Goal: Navigation & Orientation: Understand site structure

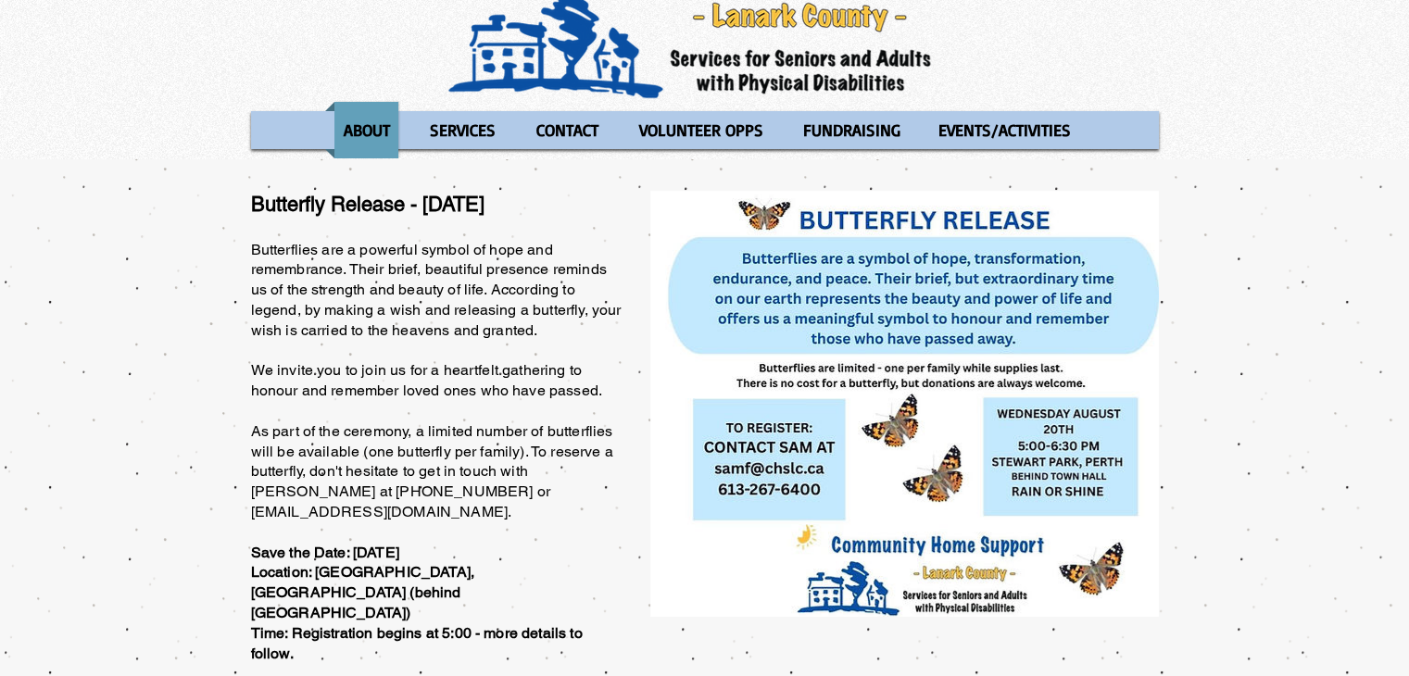
scroll to position [82, 0]
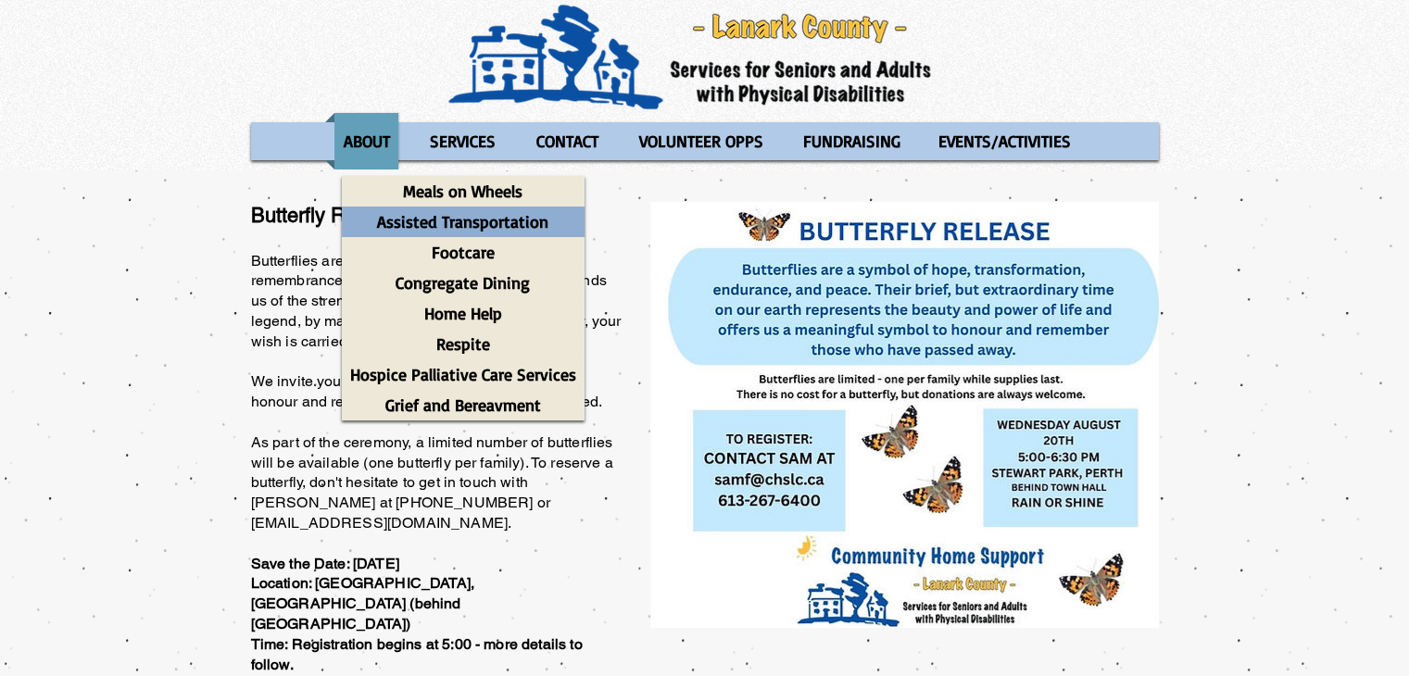
click at [463, 224] on p "Assisted Transportation" at bounding box center [463, 222] width 188 height 31
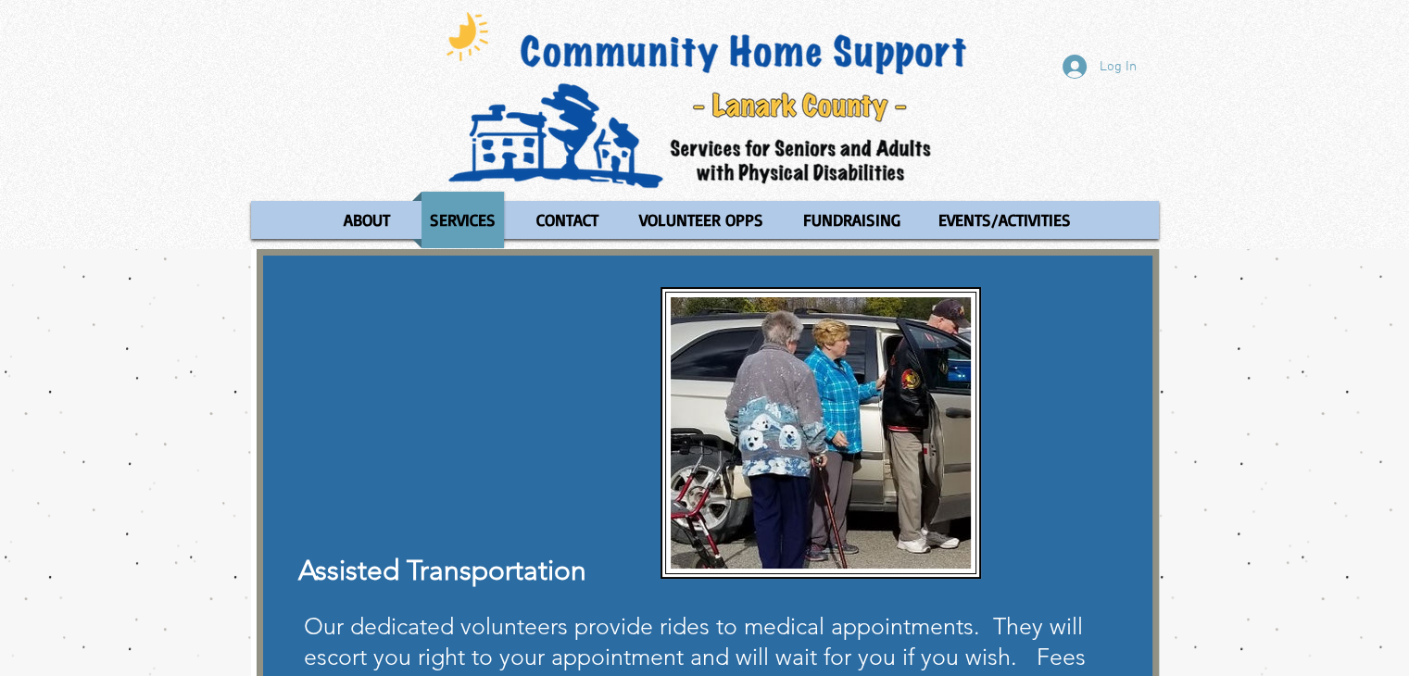
scroll to position [1, 0]
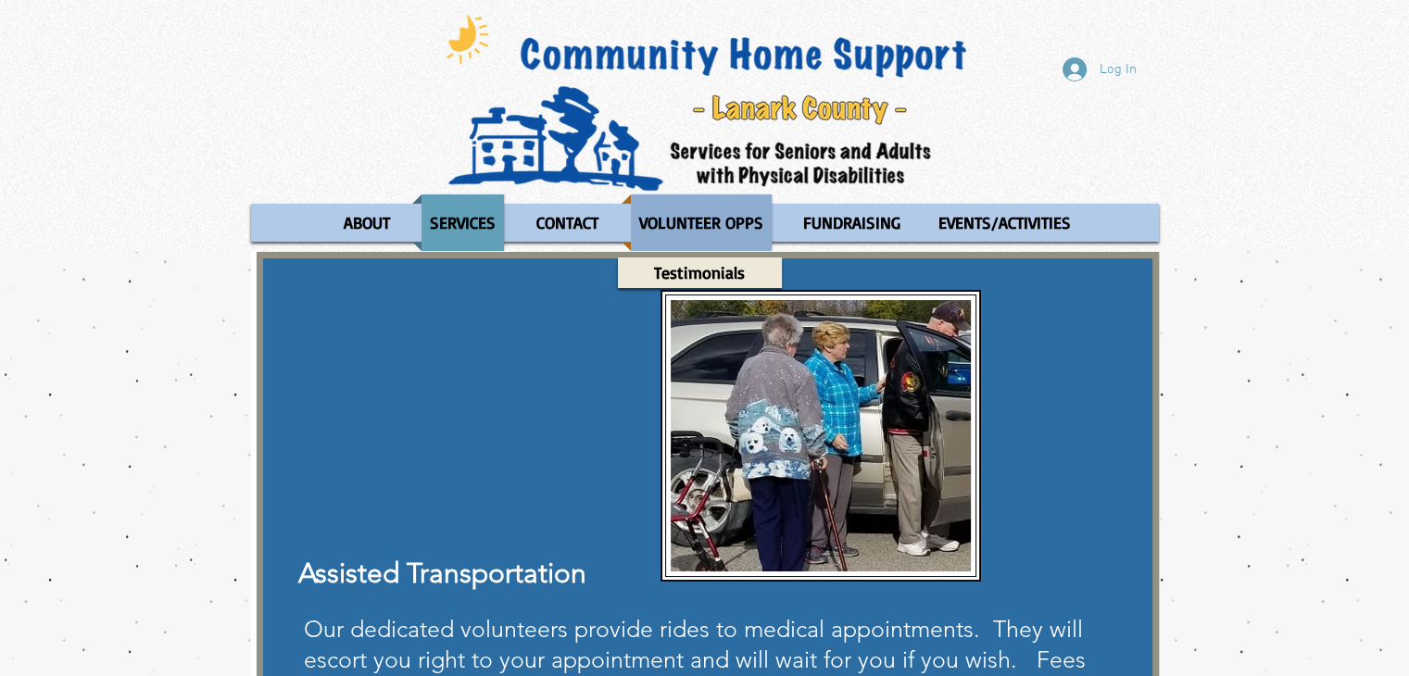
click at [698, 217] on p "VOLUNTEER OPPS" at bounding box center [701, 223] width 141 height 57
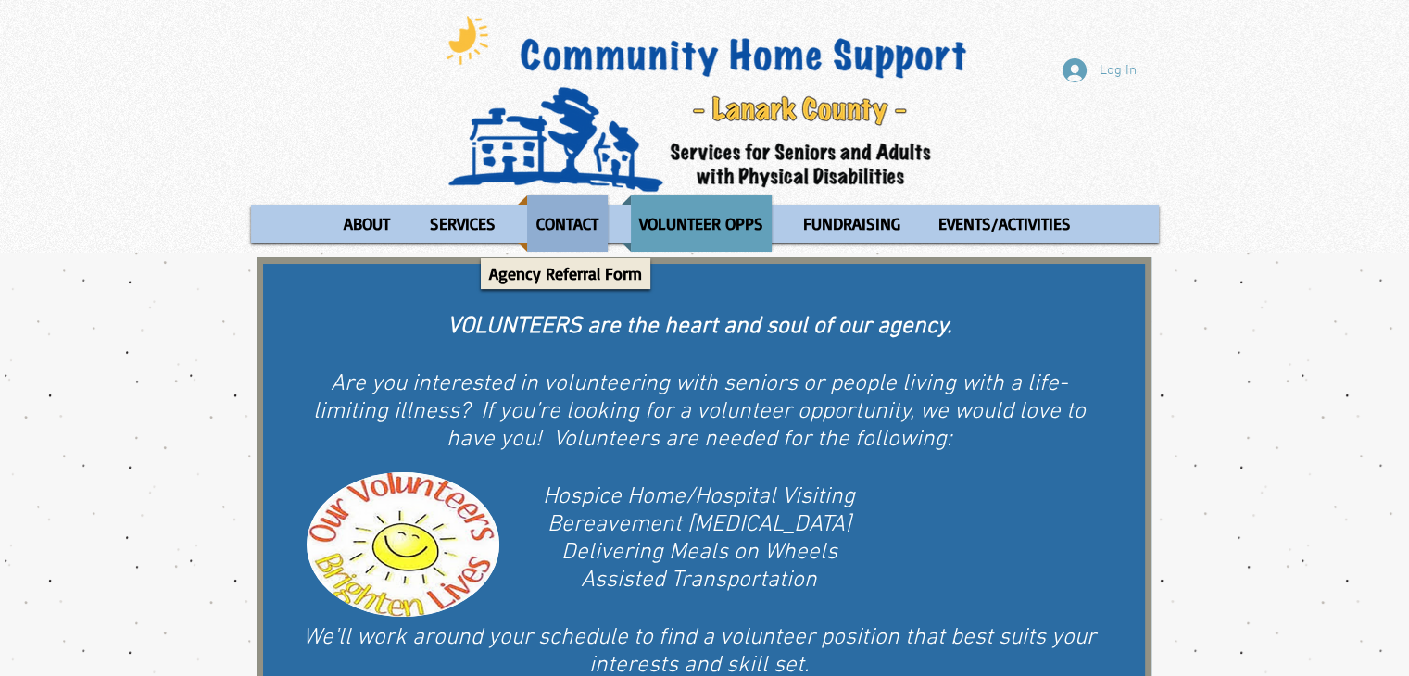
click at [553, 223] on p "CONTACT" at bounding box center [567, 223] width 79 height 57
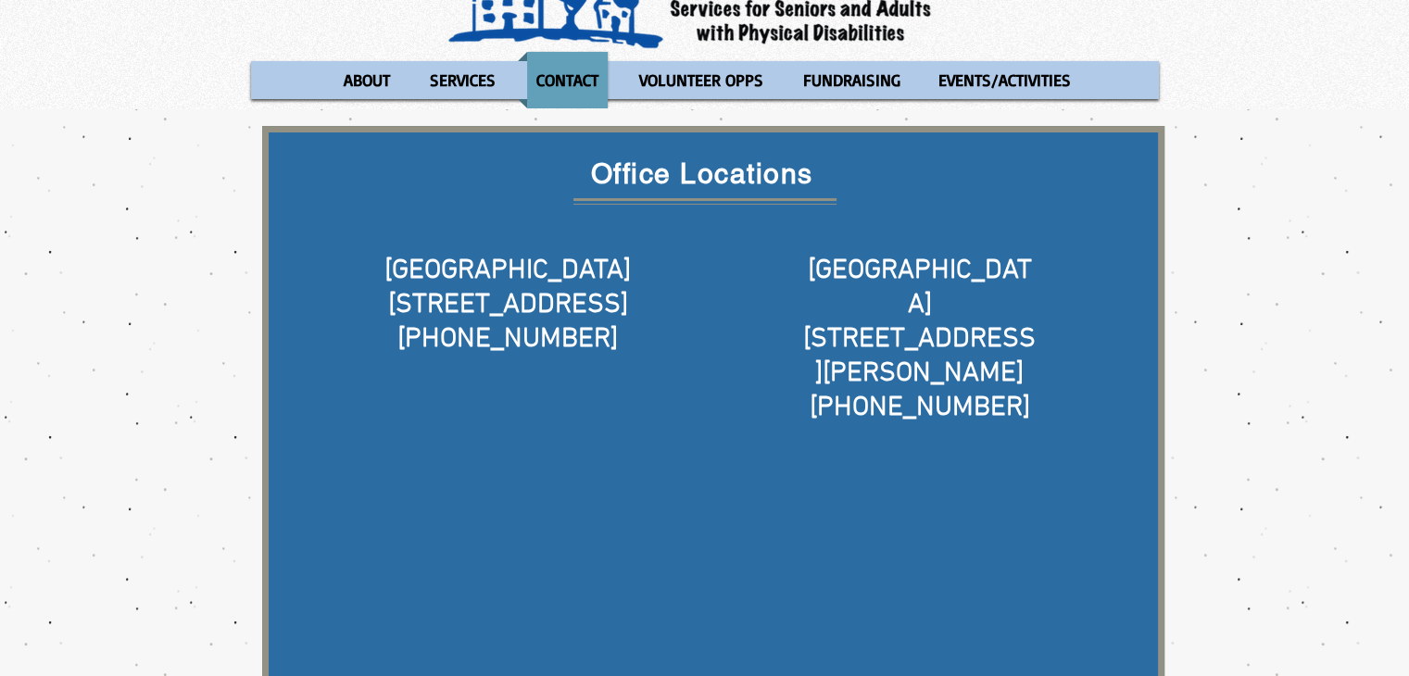
scroll to position [185, 0]
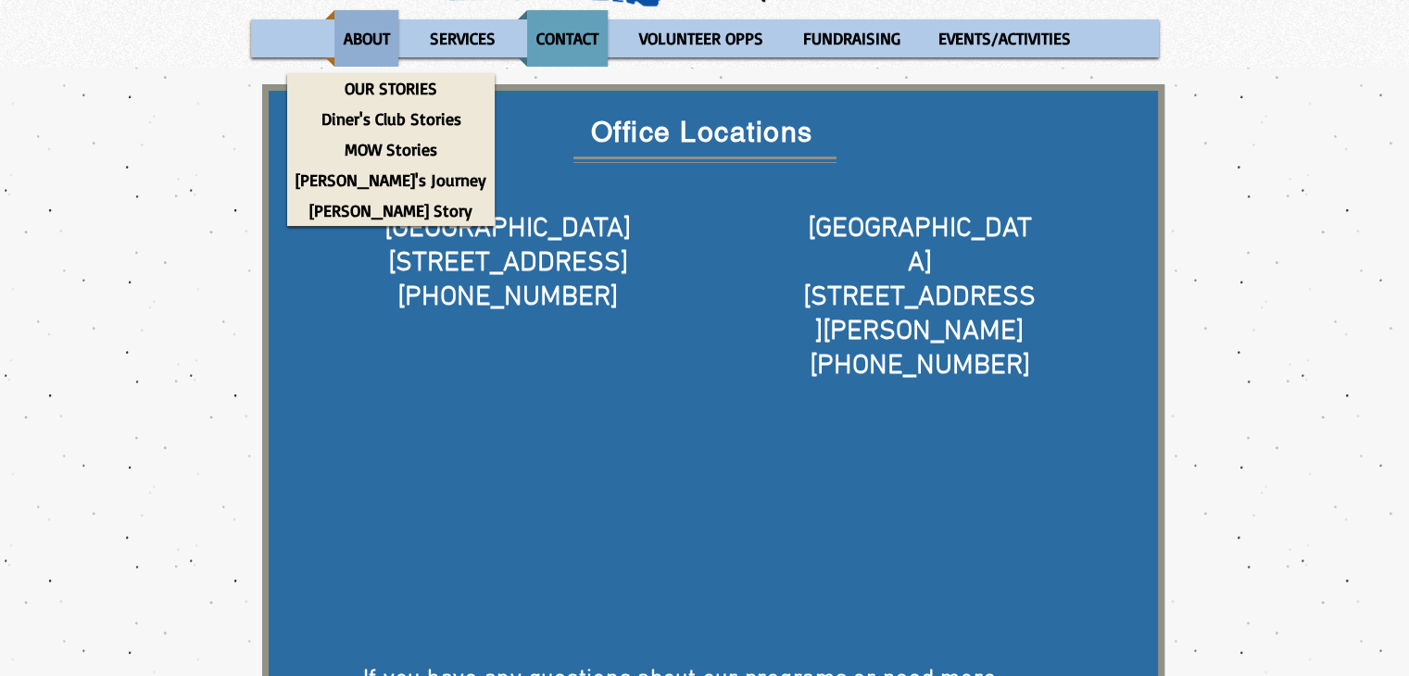
click at [343, 33] on p "ABOUT" at bounding box center [366, 38] width 63 height 57
